Goal: Information Seeking & Learning: Learn about a topic

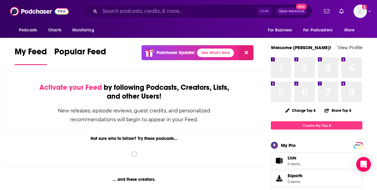
drag, startPoint x: 0, startPoint y: 0, endPoint x: 107, endPoint y: 69, distance: 127.4
click at [107, 69] on div "My Feed Popular Feed Podchaser Update! See What's New Activate your Feed by fol…" at bounding box center [134, 161] width 239 height 233
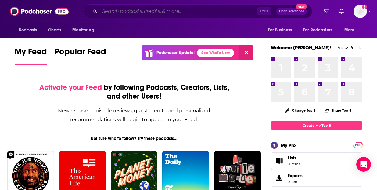
click at [184, 7] on input "Search podcasts, credits, & more..." at bounding box center [178, 11] width 157 height 10
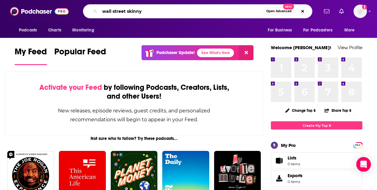
type input "wall street skinny"
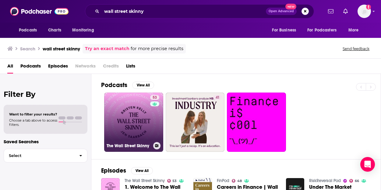
click at [141, 118] on link "53 The Wall Street Skinny" at bounding box center [133, 121] width 59 height 59
